Goal: Contribute content

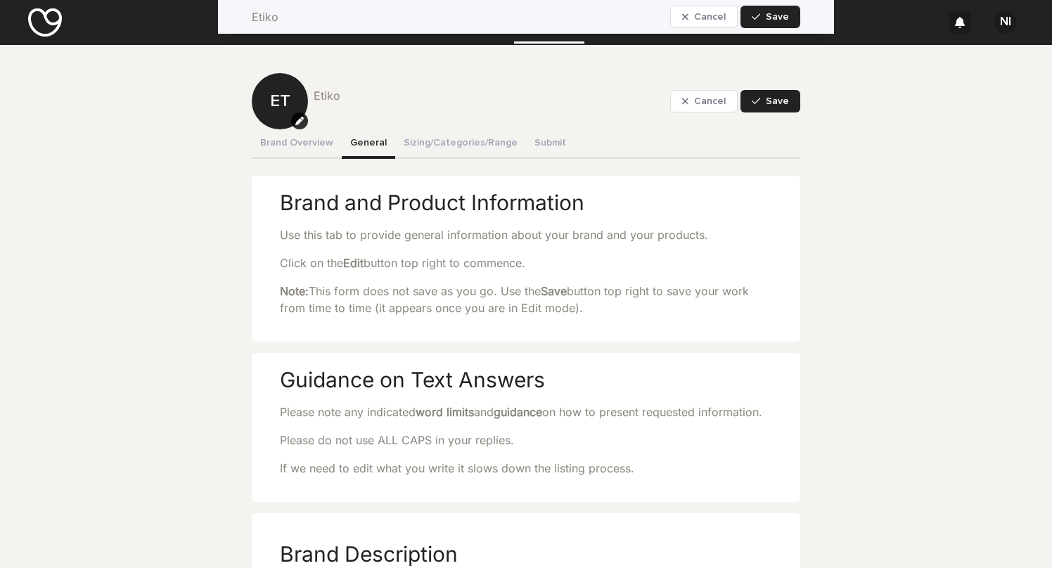
scroll to position [1310, 0]
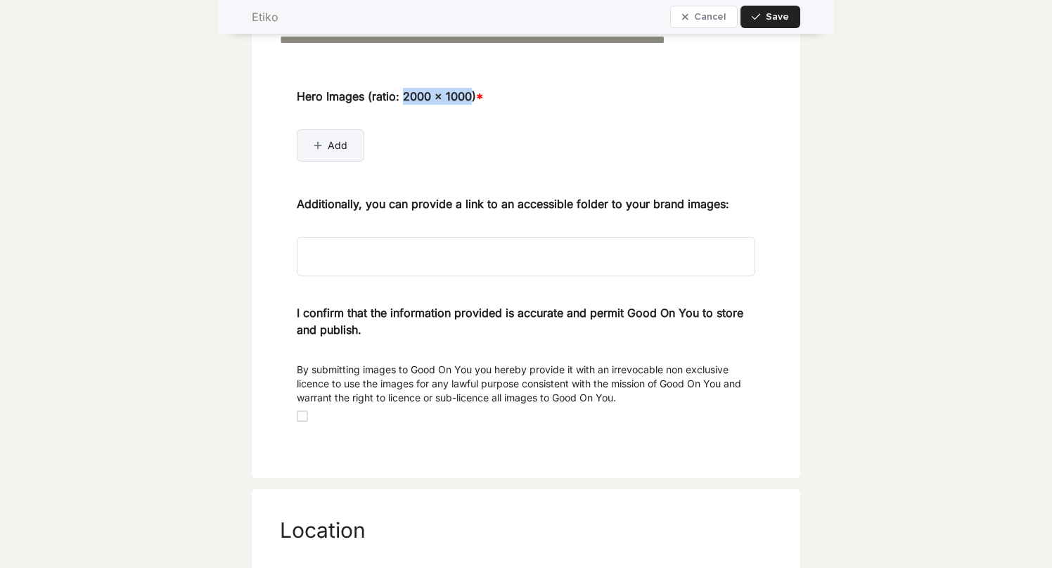
click at [323, 150] on div "button" at bounding box center [321, 146] width 14 height 10
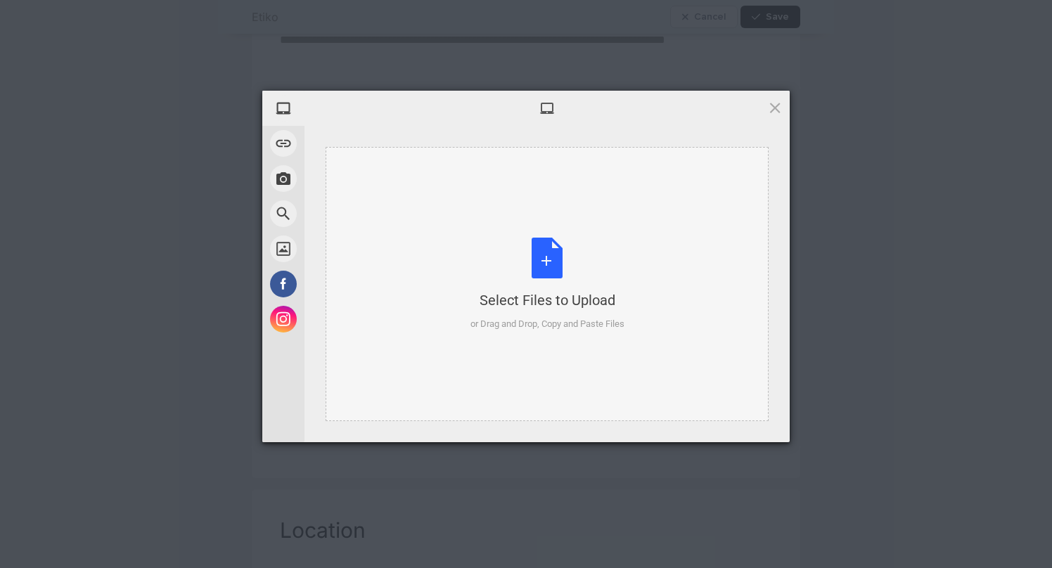
click at [553, 259] on div "Select Files to Upload or Drag and Drop, Copy and Paste Files" at bounding box center [547, 285] width 154 height 94
click at [541, 276] on div "Select Files to Upload or Drag and Drop, Copy and Paste Files" at bounding box center [547, 285] width 154 height 94
click at [543, 248] on div "Select Files to Upload or Drag and Drop, Copy and Paste Files" at bounding box center [547, 285] width 154 height 94
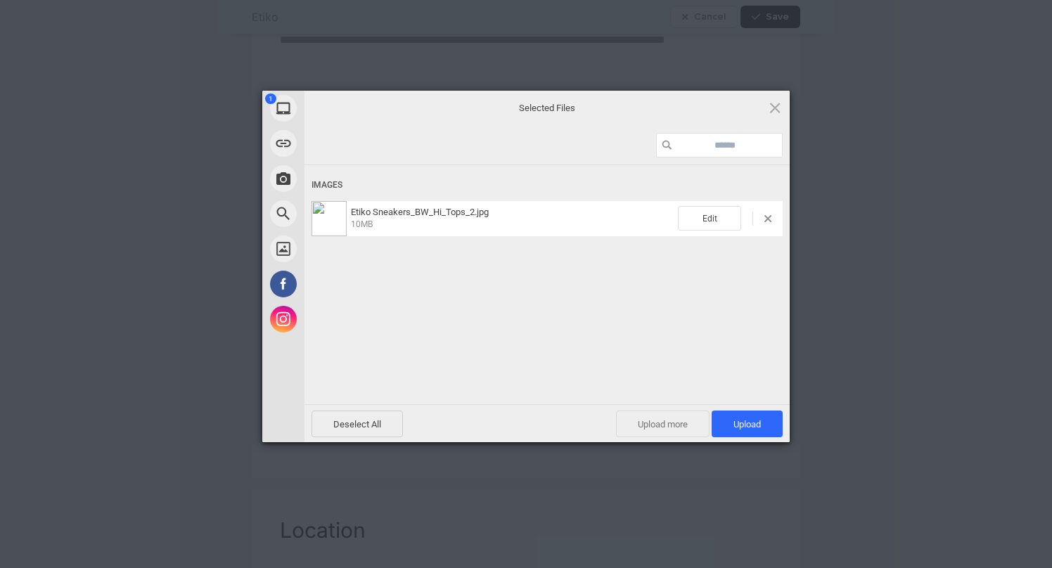
click at [671, 417] on span "Upload more" at bounding box center [663, 424] width 94 height 27
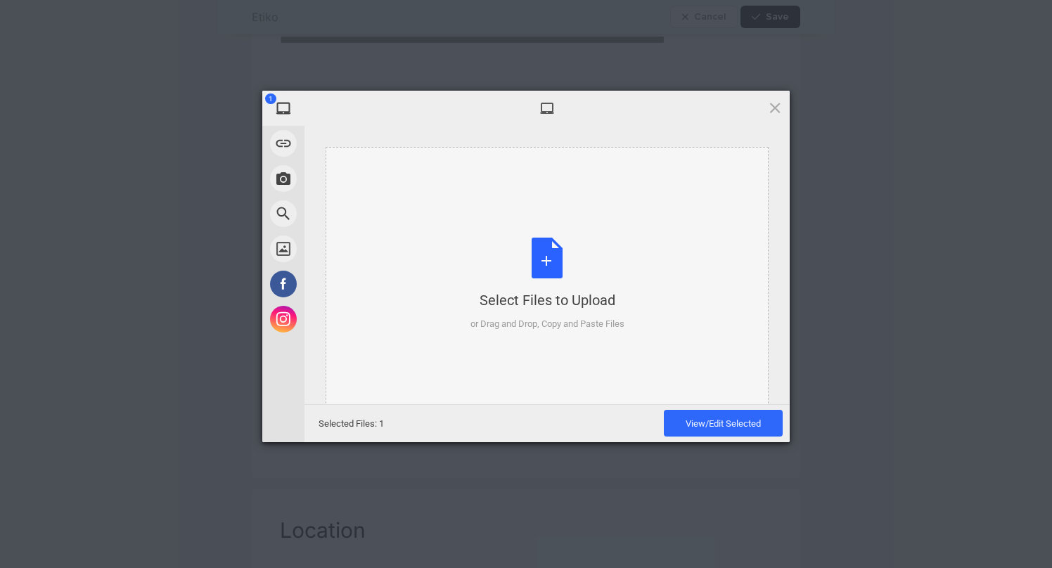
click at [543, 269] on div "Select Files to Upload or Drag and Drop, Copy and Paste Files" at bounding box center [547, 285] width 154 height 94
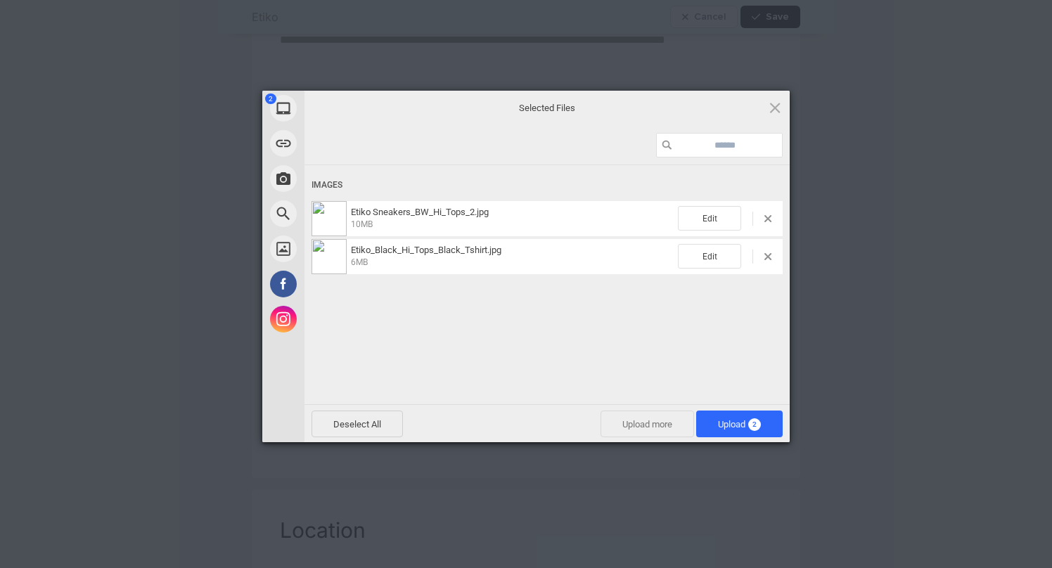
click at [661, 423] on span "Upload more" at bounding box center [647, 424] width 94 height 27
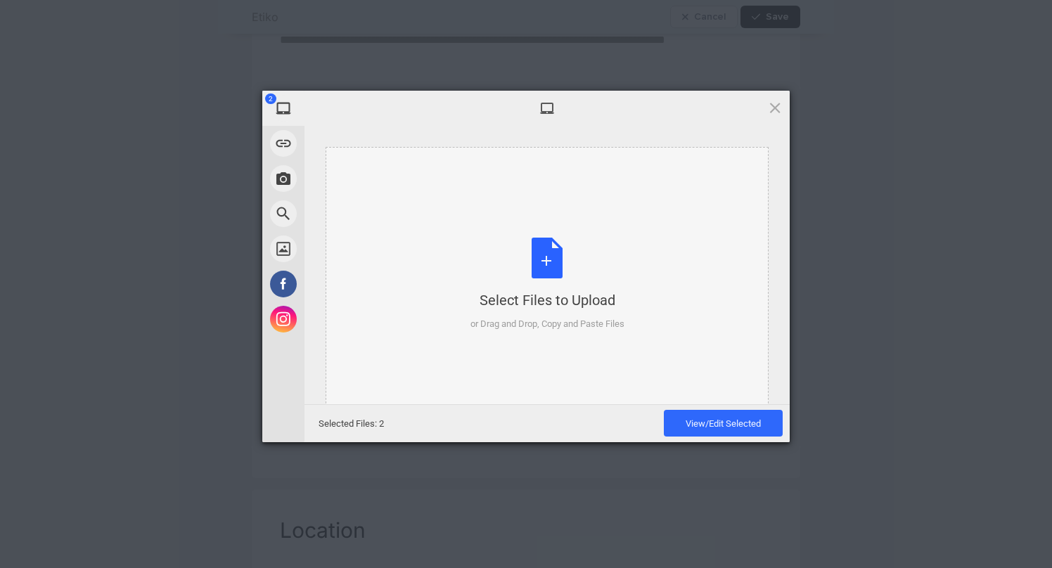
click at [543, 250] on div "Select Files to Upload or Drag and Drop, Copy and Paste Files" at bounding box center [547, 285] width 154 height 94
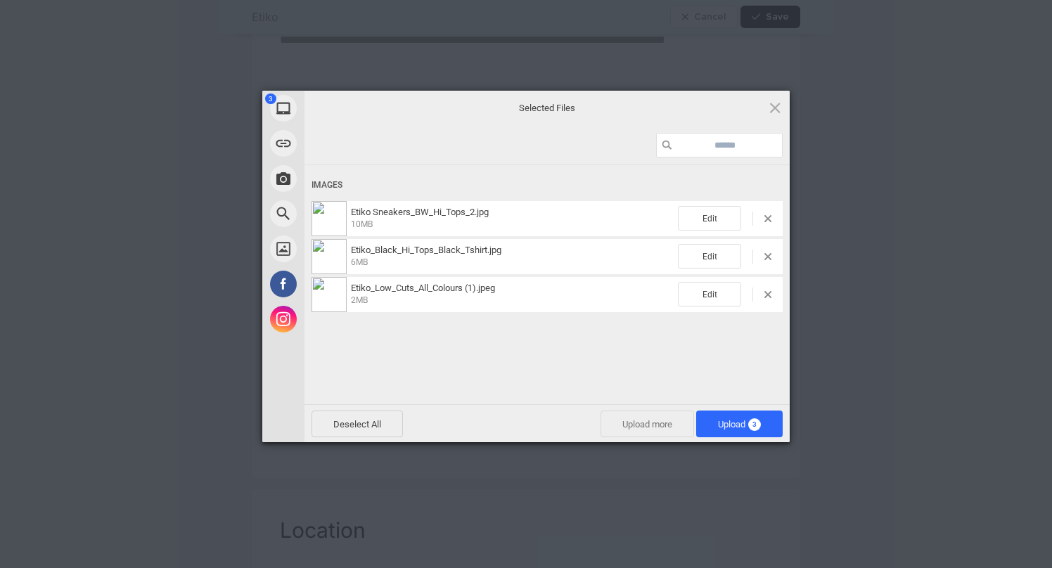
click at [638, 429] on span "Upload more" at bounding box center [647, 424] width 94 height 27
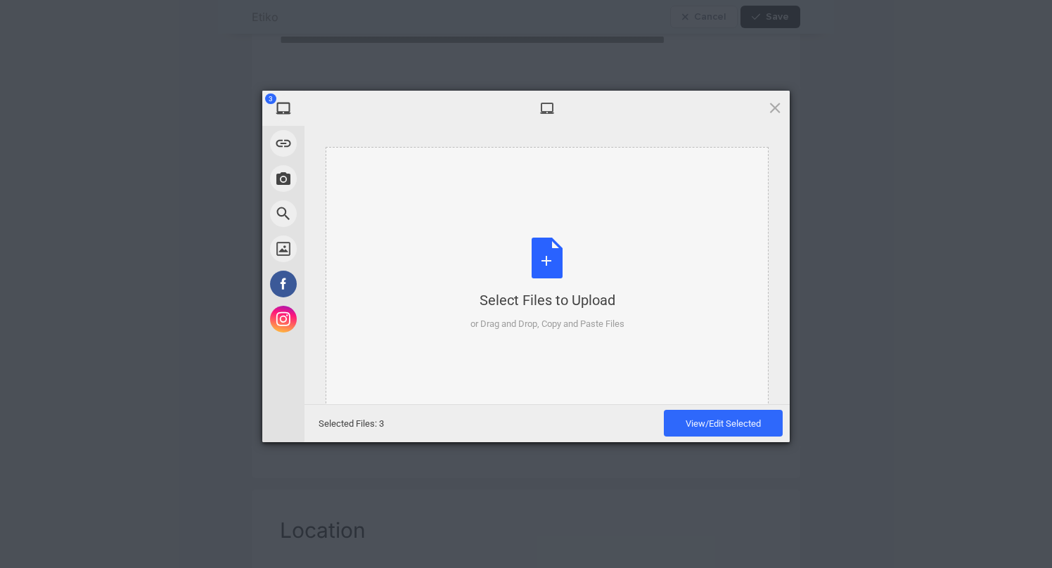
click at [555, 253] on div "Select Files to Upload or Drag and Drop, Copy and Paste Files" at bounding box center [547, 285] width 154 height 94
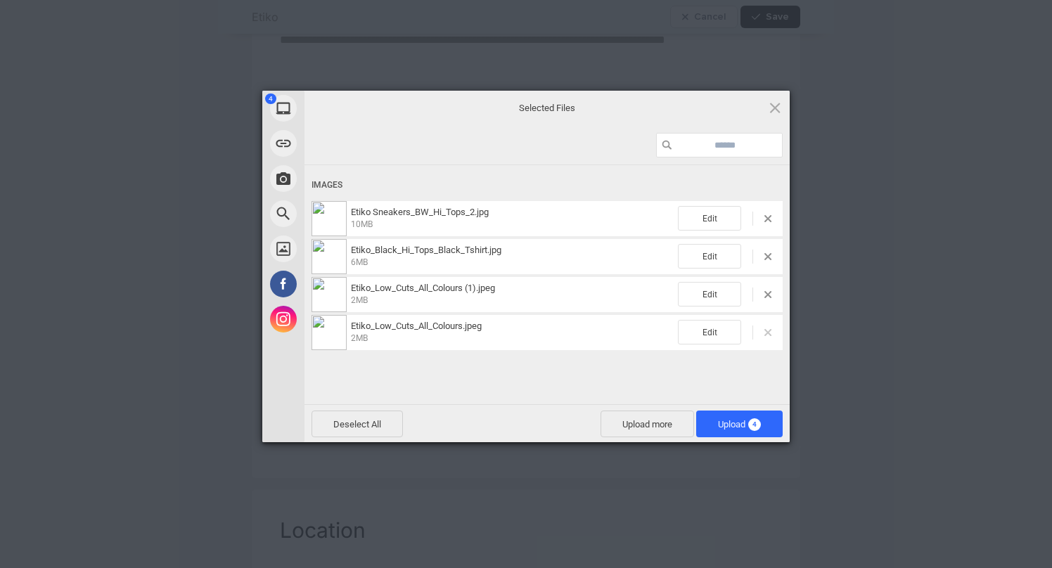
click at [766, 330] on span at bounding box center [767, 332] width 7 height 7
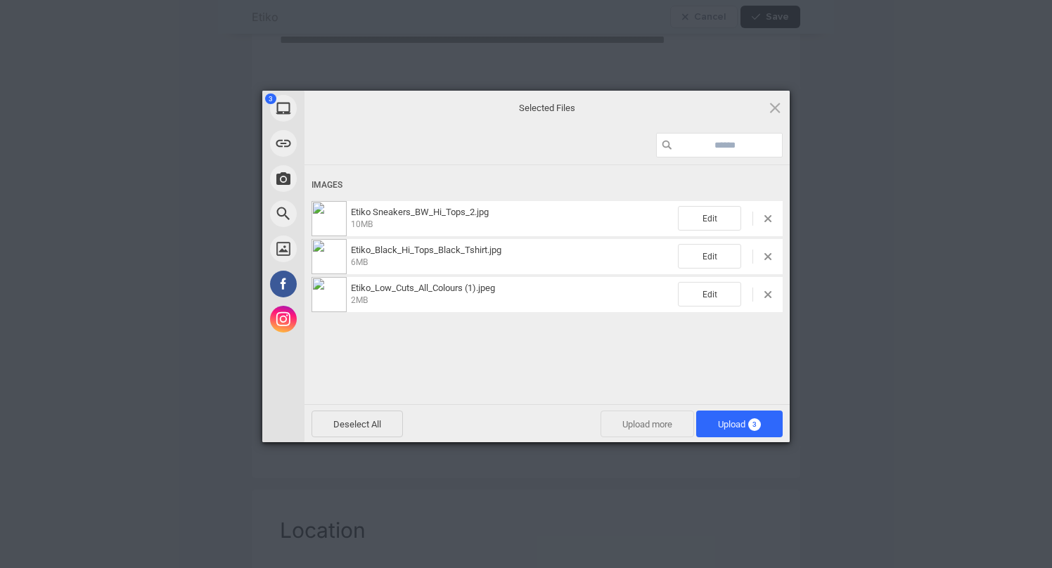
click at [662, 429] on span "Upload more" at bounding box center [647, 424] width 94 height 27
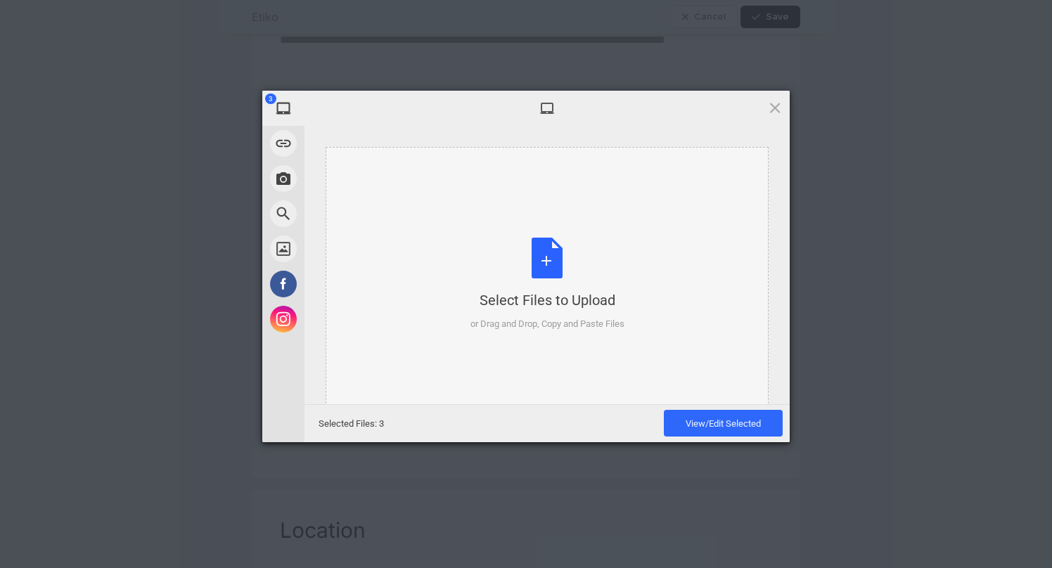
click at [551, 251] on div "Select Files to Upload or Drag and Drop, Copy and Paste Files" at bounding box center [547, 285] width 154 height 94
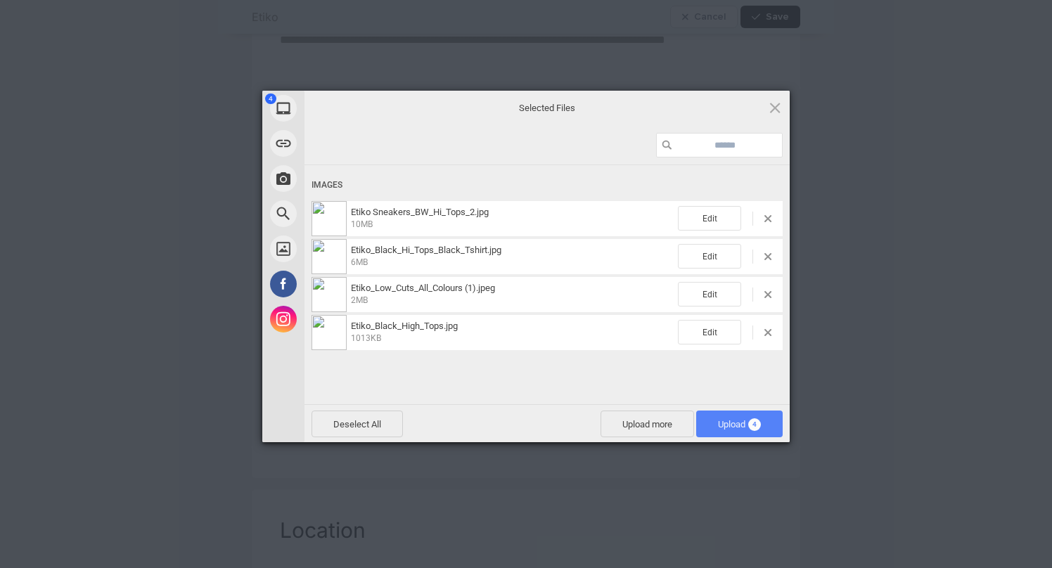
click at [740, 423] on span "Upload 4" at bounding box center [739, 424] width 43 height 11
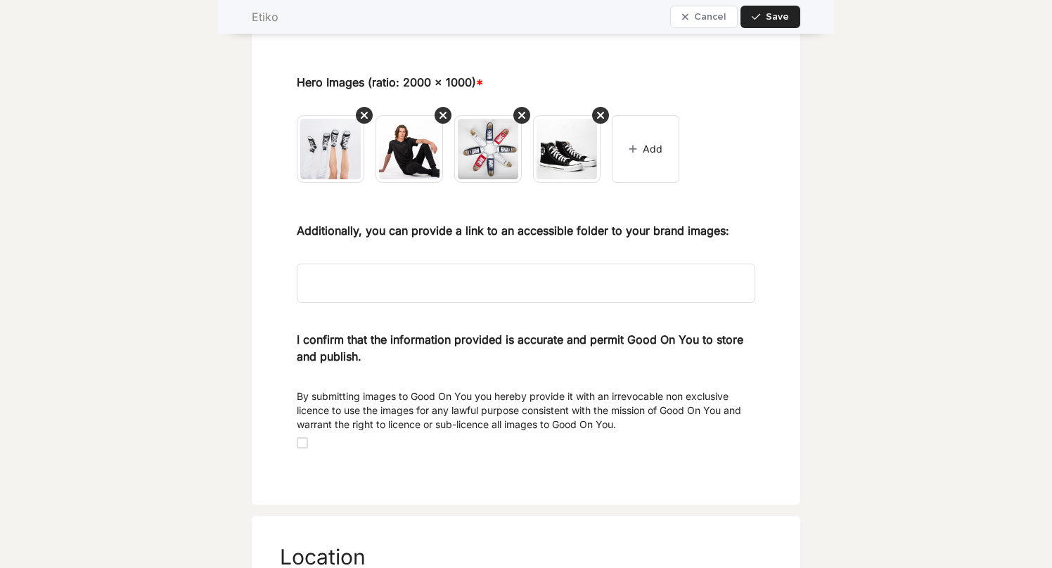
scroll to position [1329, 0]
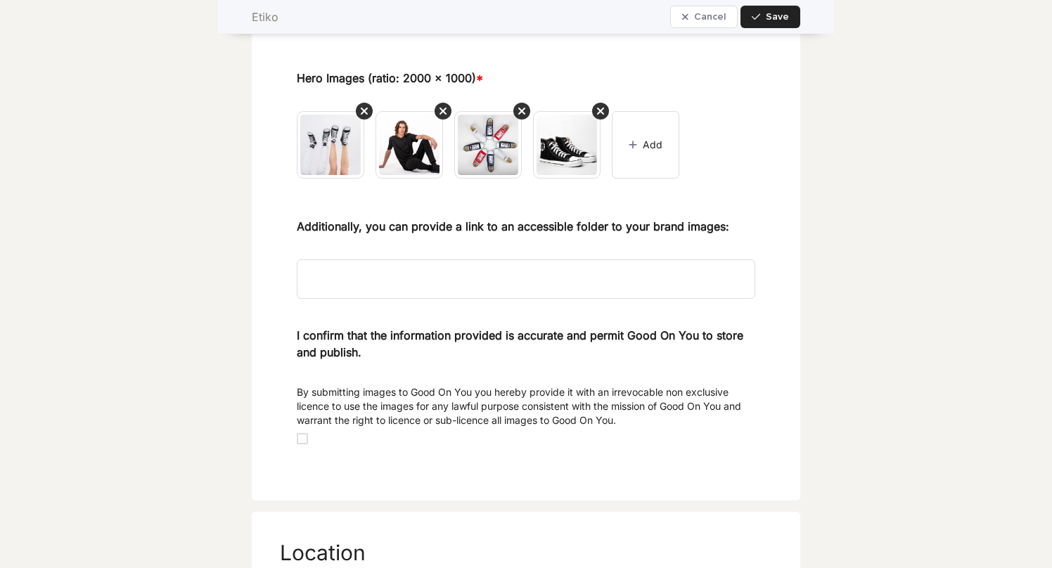
click at [299, 444] on span at bounding box center [302, 438] width 11 height 11
click at [775, 18] on span "Save" at bounding box center [777, 17] width 23 height 10
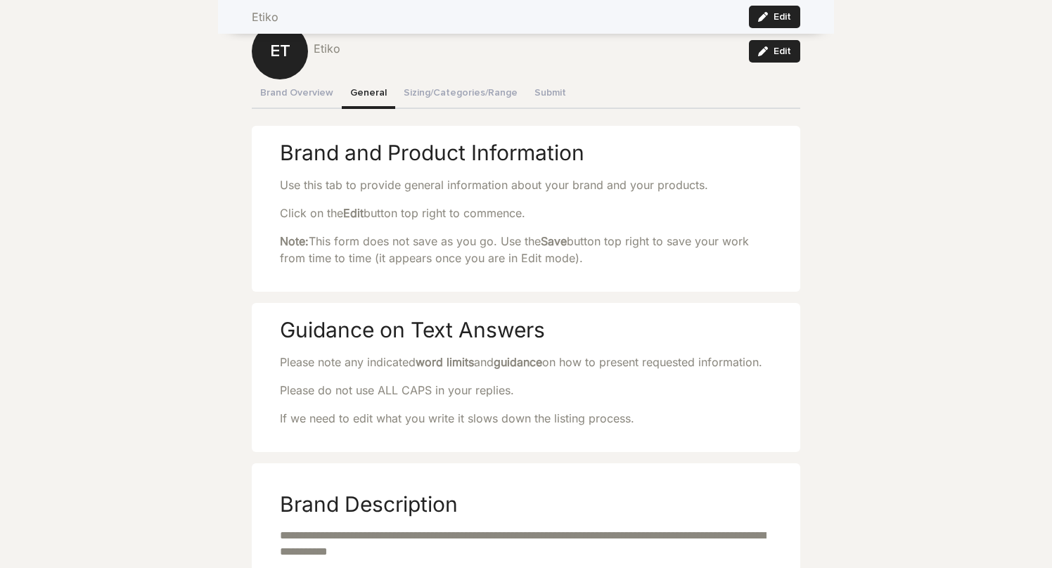
scroll to position [0, 0]
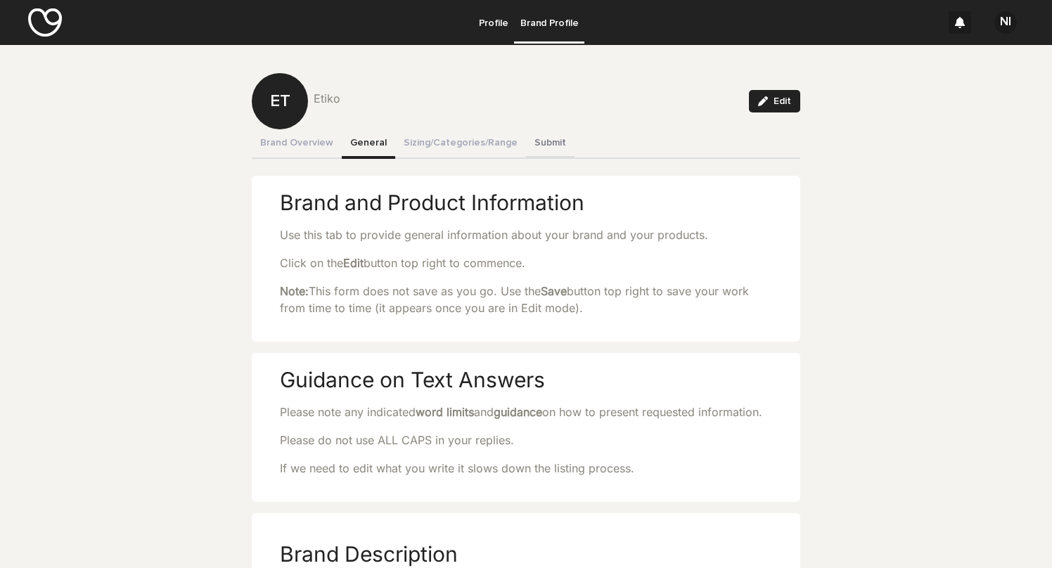
click at [542, 140] on button "Submit" at bounding box center [550, 144] width 49 height 30
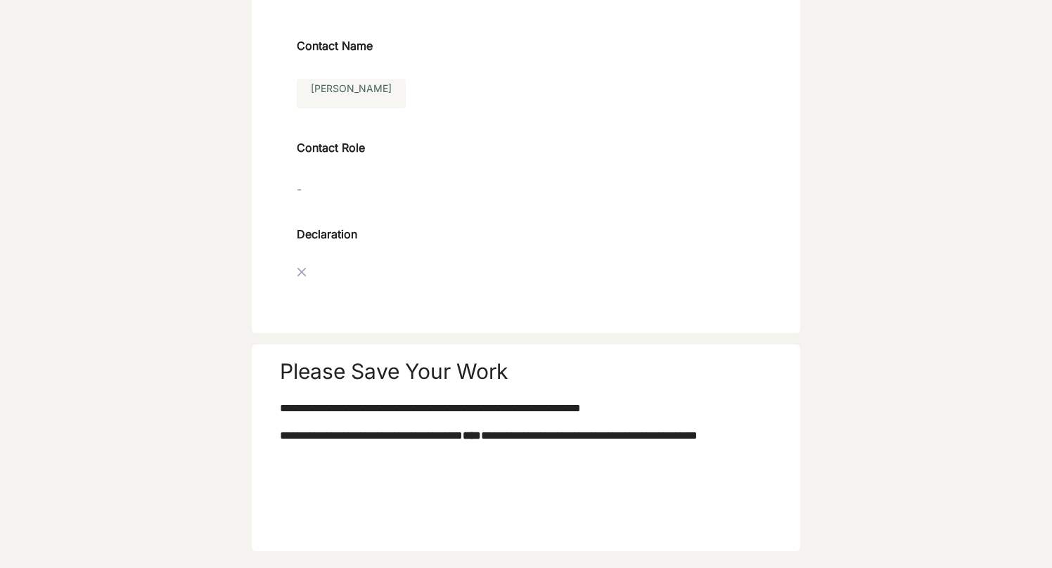
scroll to position [547, 0]
